Goal: Browse casually: Explore the website without a specific task or goal

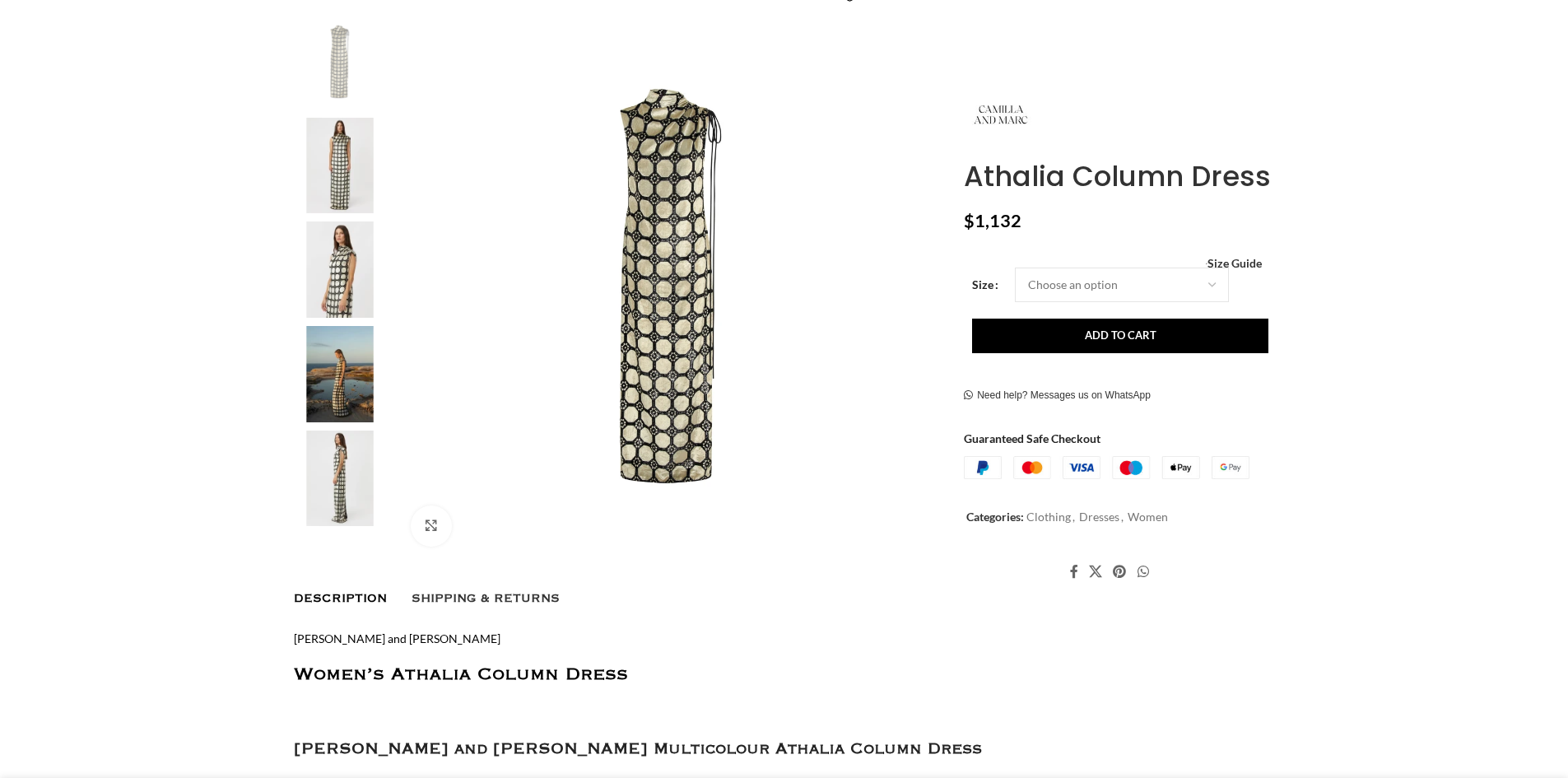
scroll to position [330, 0]
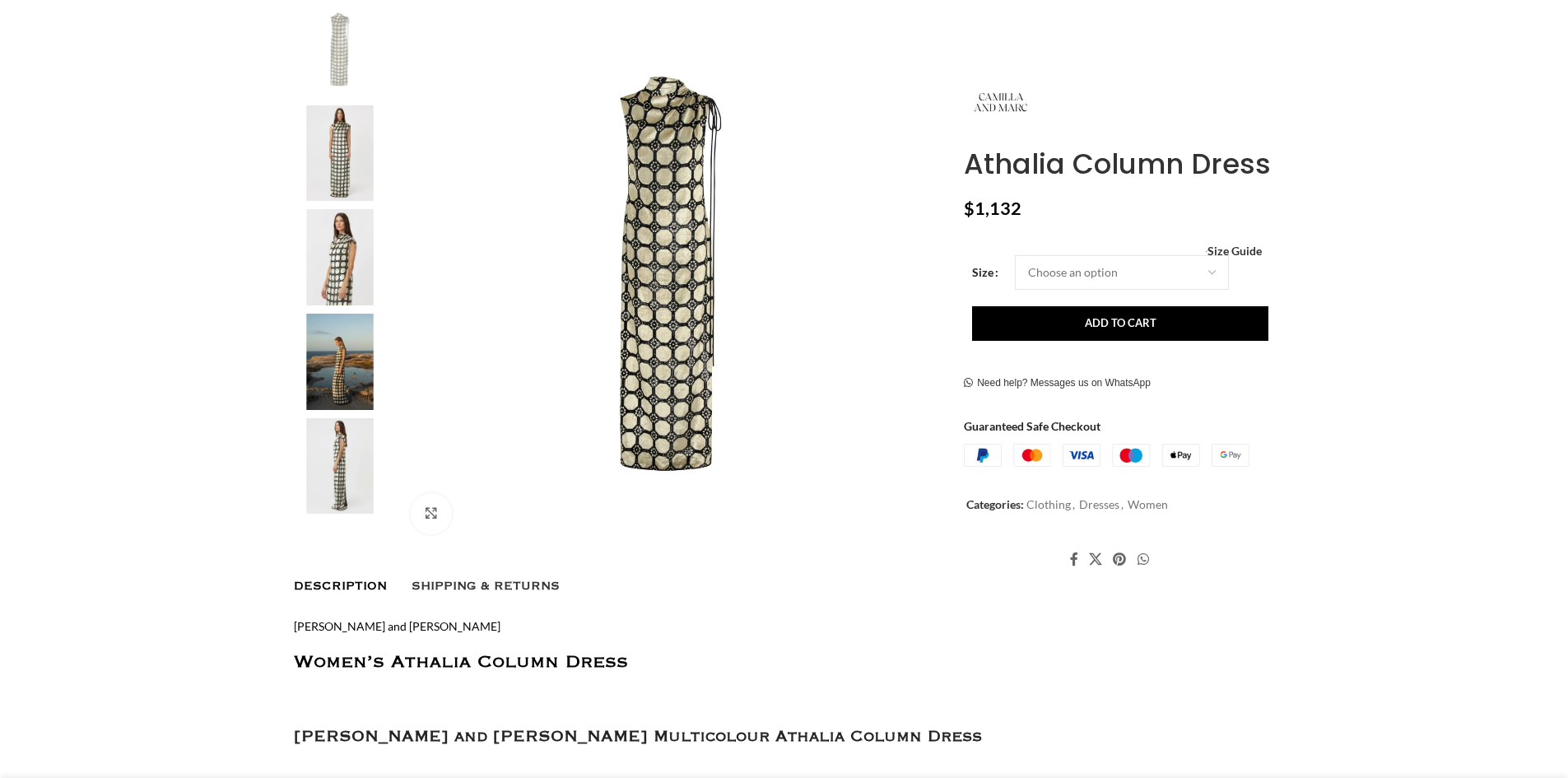
click at [370, 365] on img at bounding box center [340, 361] width 100 height 96
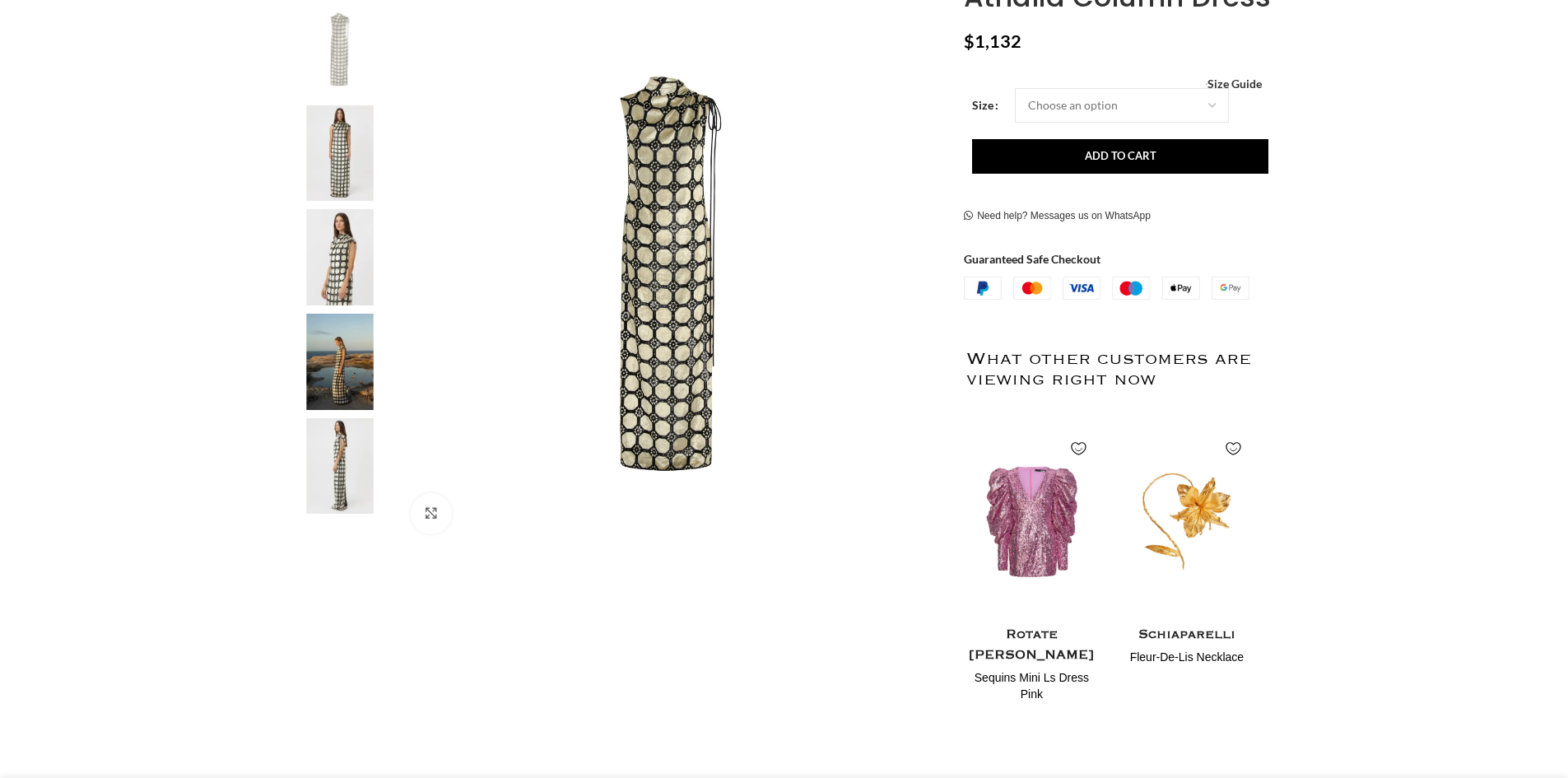
click at [677, 310] on img at bounding box center [670, 273] width 545 height 545
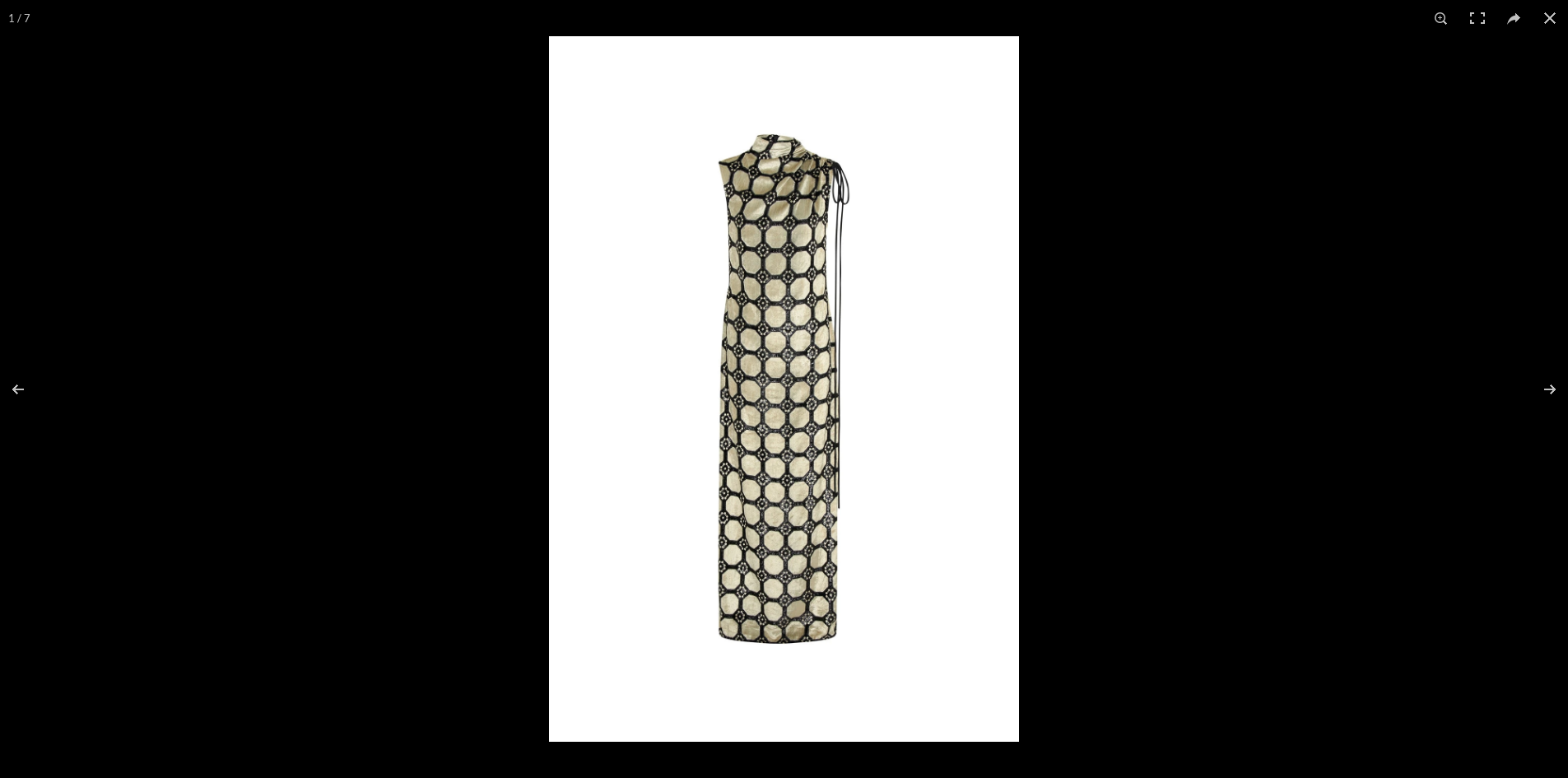
click at [793, 291] on img at bounding box center [783, 389] width 470 height 706
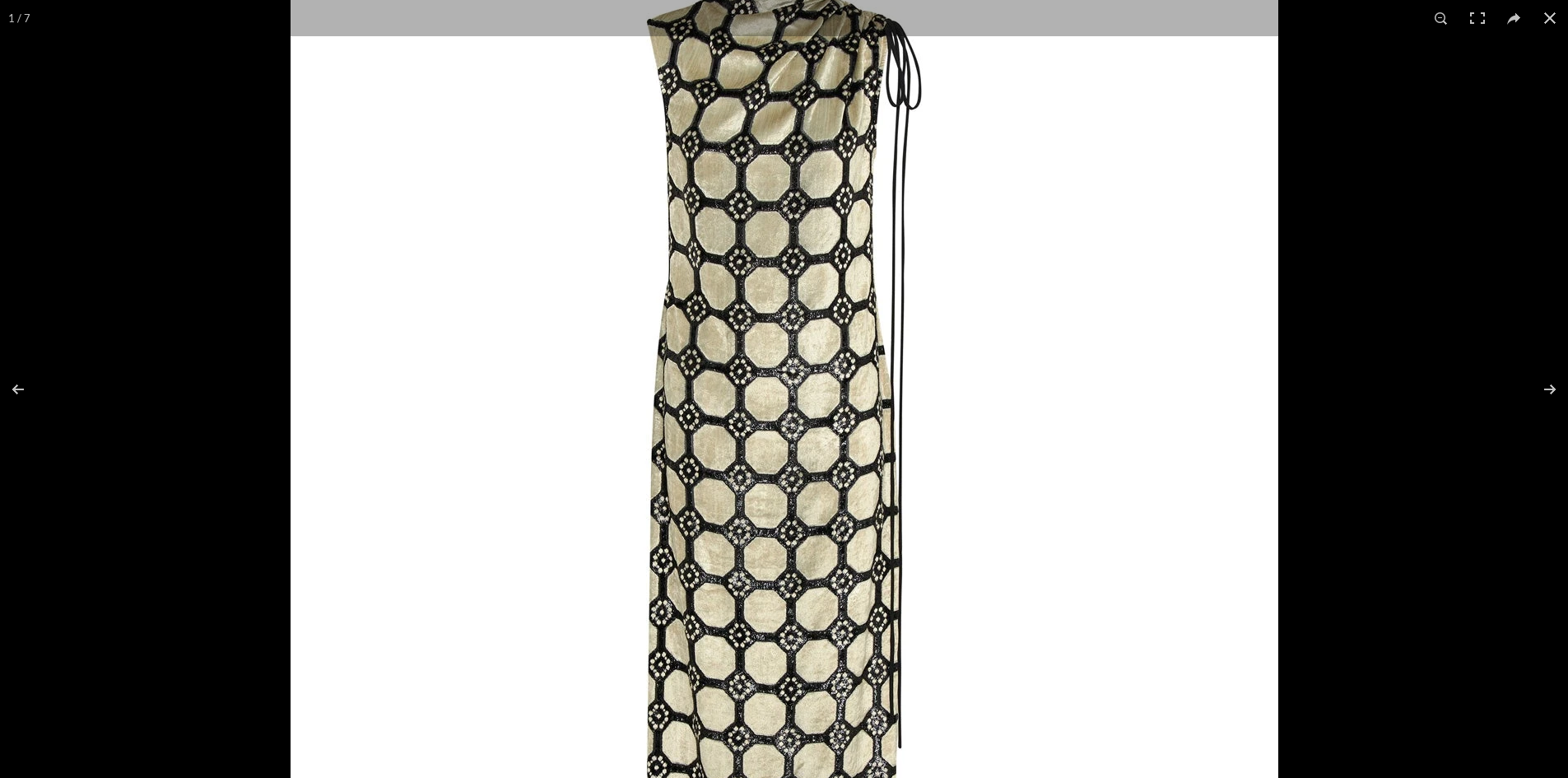
click at [790, 306] on img at bounding box center [784, 497] width 987 height 1482
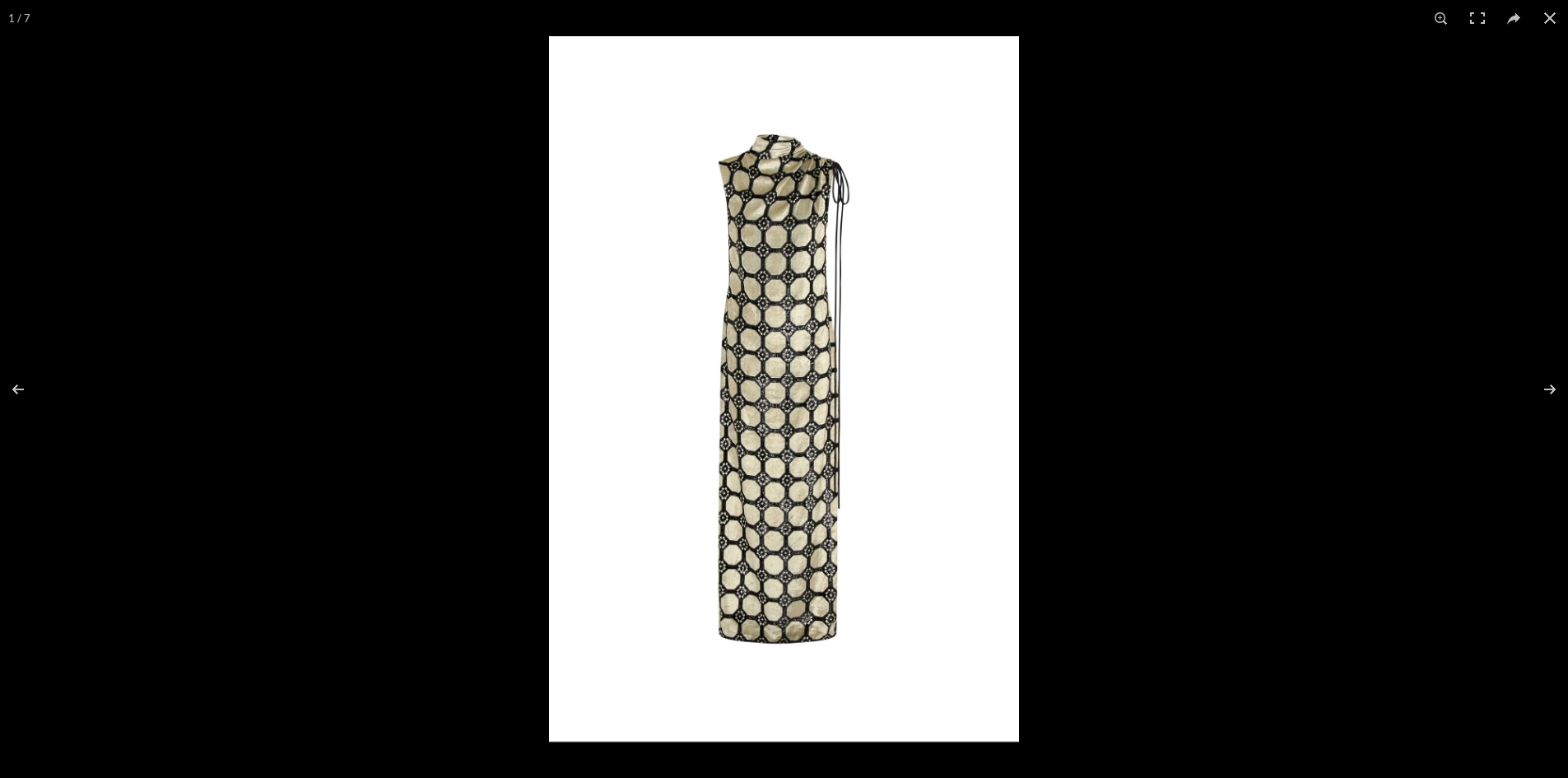
click at [790, 306] on img at bounding box center [783, 389] width 470 height 706
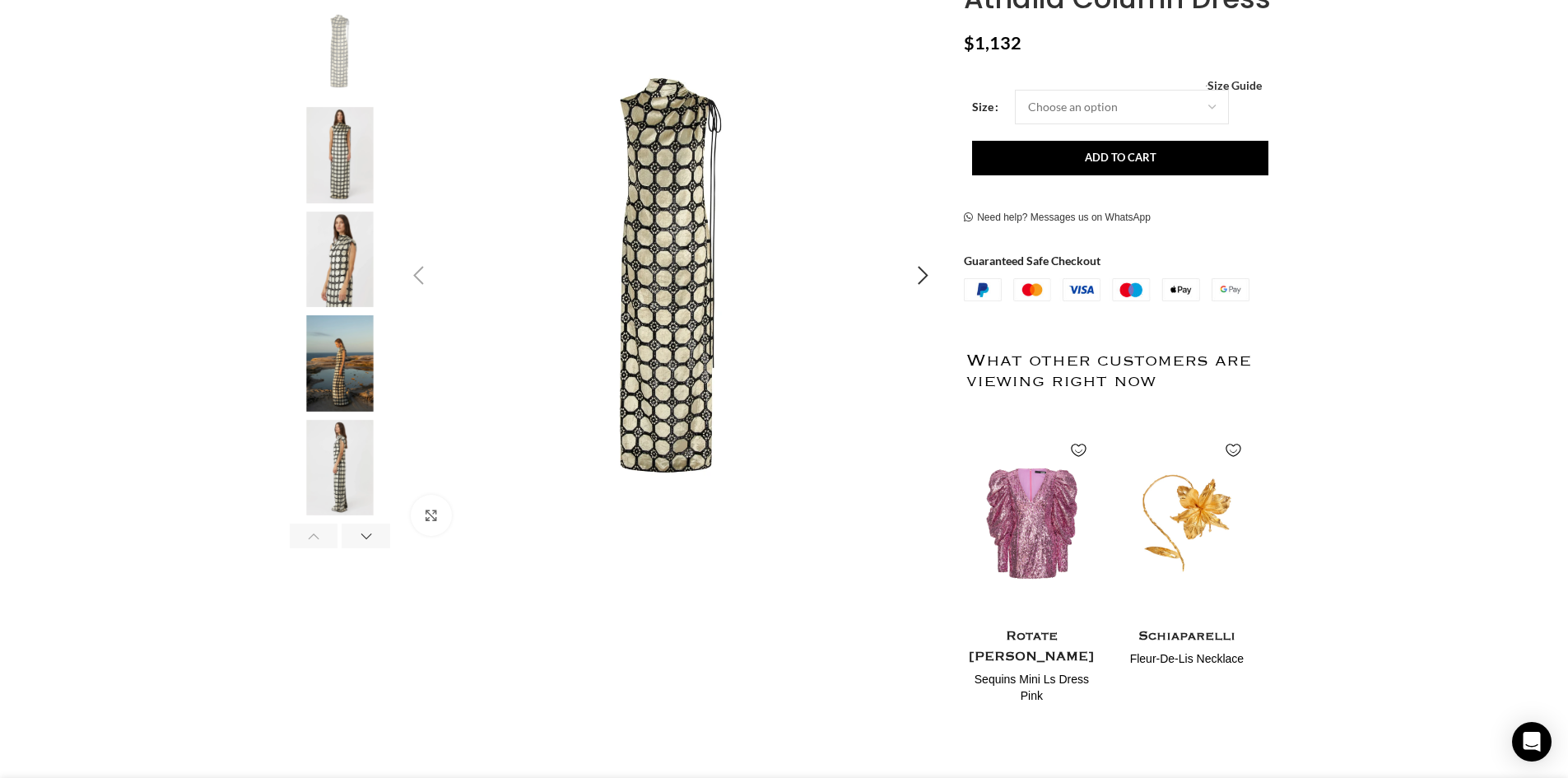
scroll to position [0, 174]
click at [374, 269] on img "3 / 7" at bounding box center [340, 259] width 100 height 96
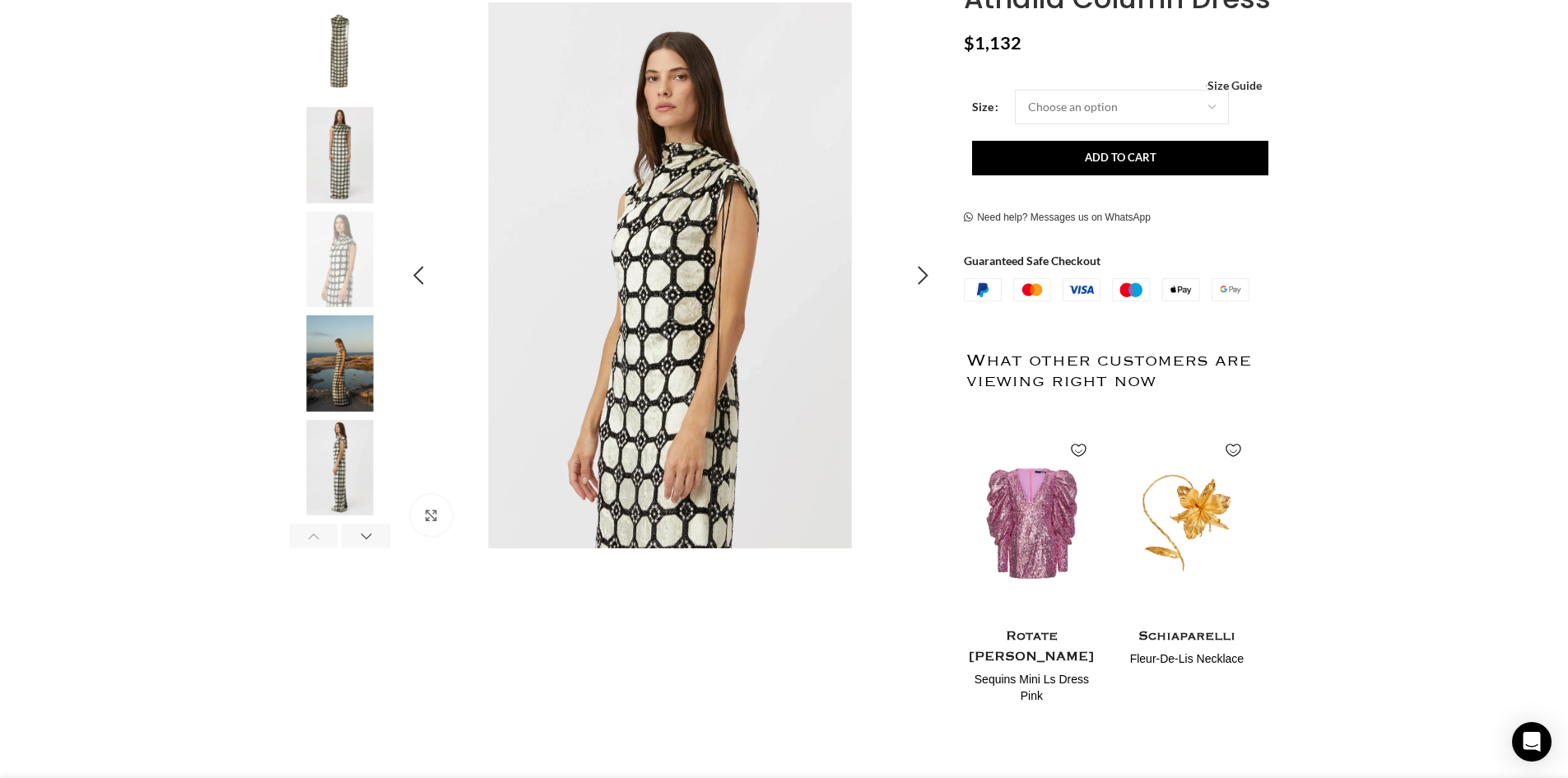
click at [703, 285] on img "3 / 7" at bounding box center [669, 275] width 545 height 545
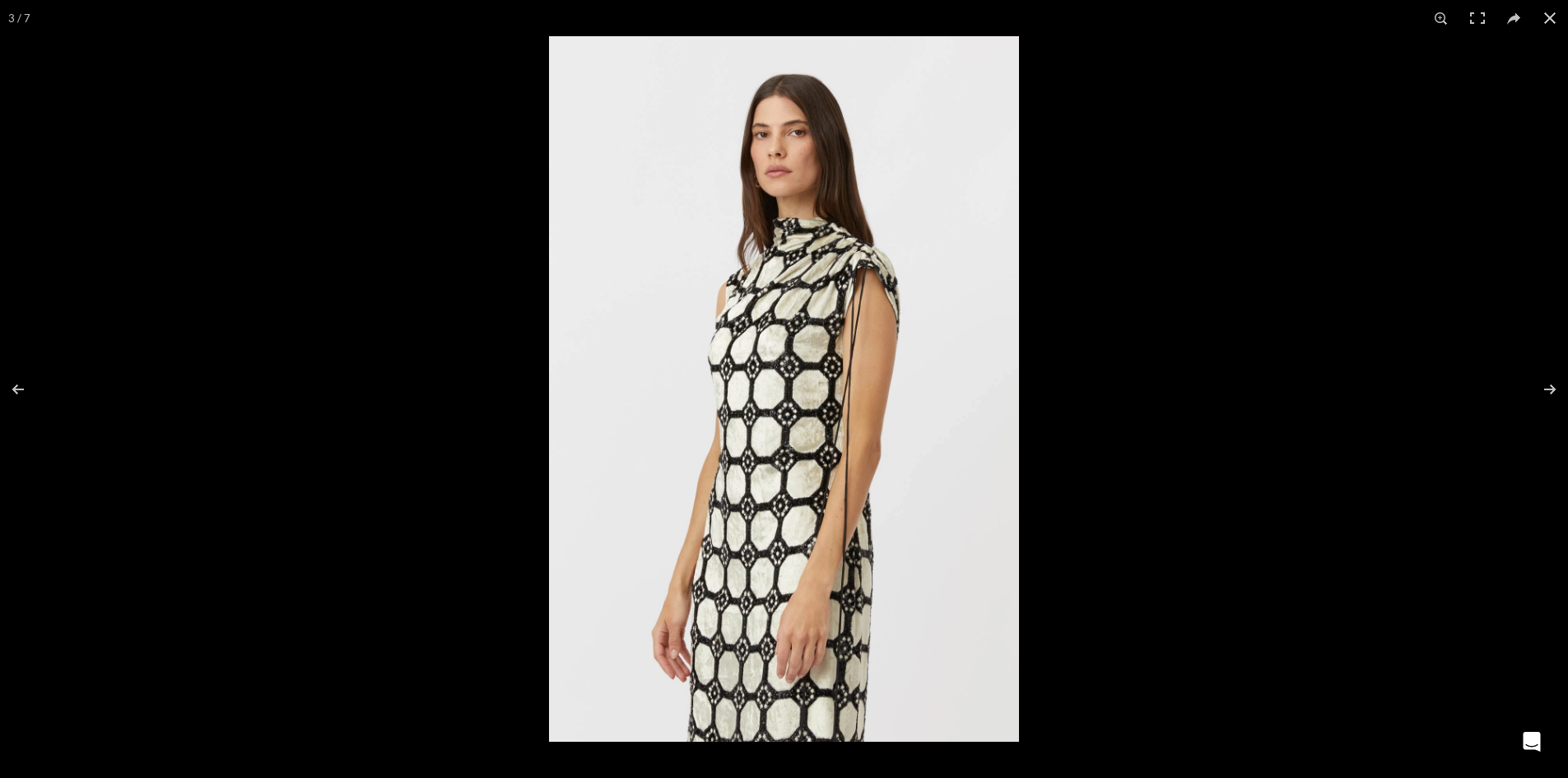
click at [833, 307] on img at bounding box center [783, 389] width 470 height 706
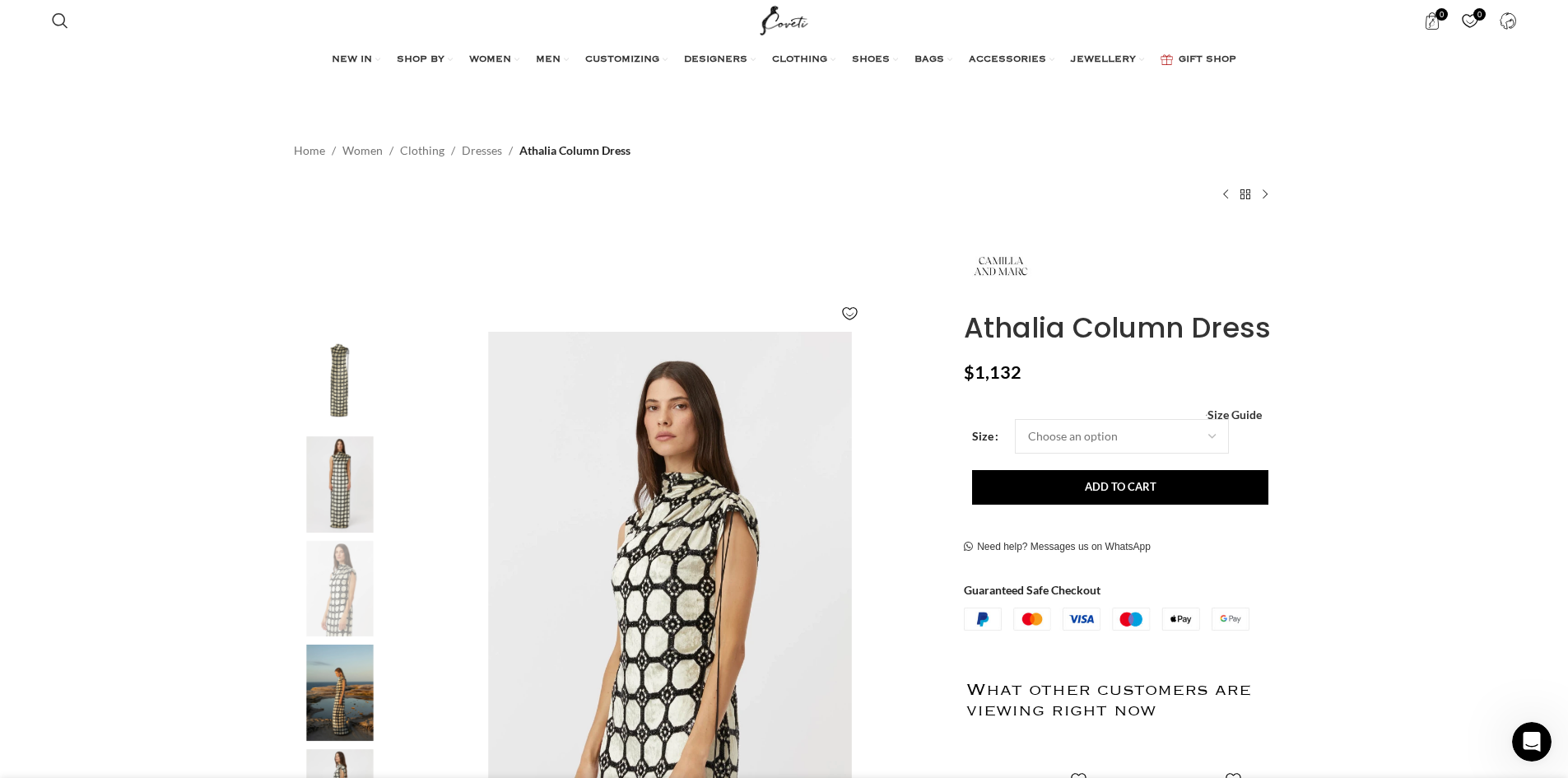
scroll to position [0, 1560]
